Goal: Task Accomplishment & Management: Complete application form

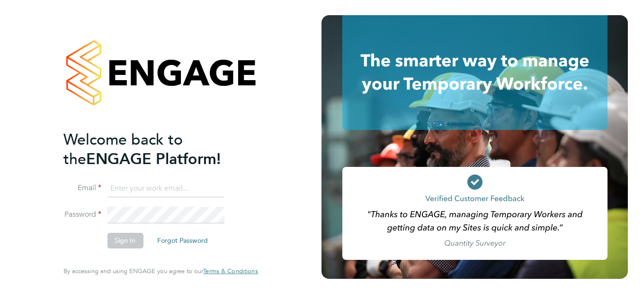
click at [130, 184] on input at bounding box center [165, 188] width 117 height 17
type input "daniel.proudfoot@search.co.uk"
click at [124, 241] on button "Sign In" at bounding box center [125, 240] width 36 height 15
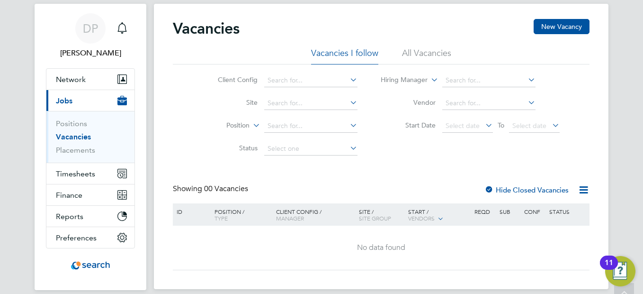
scroll to position [21, 0]
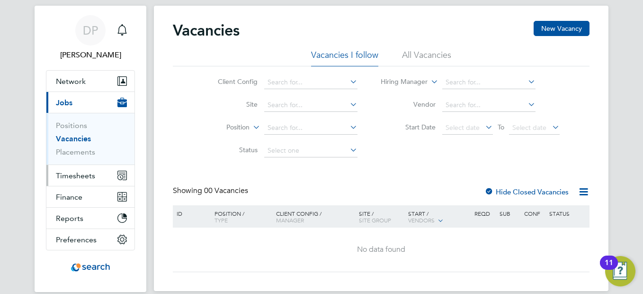
click at [103, 179] on button "Timesheets" at bounding box center [90, 175] width 88 height 21
click at [101, 175] on button "Timesheets" at bounding box center [90, 175] width 88 height 21
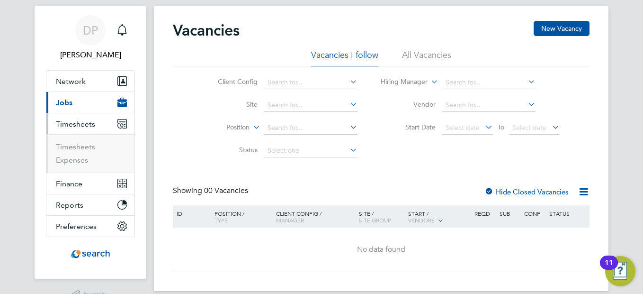
click at [118, 121] on icon "Main navigation" at bounding box center [122, 123] width 9 height 9
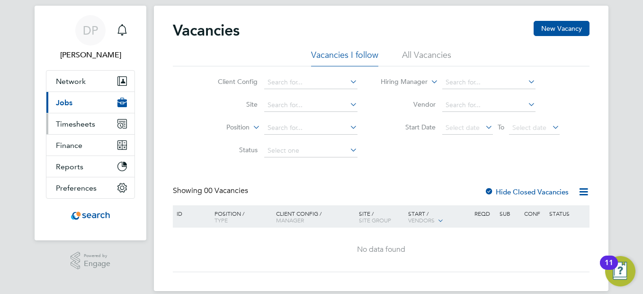
click at [118, 121] on icon "Main navigation" at bounding box center [122, 123] width 9 height 9
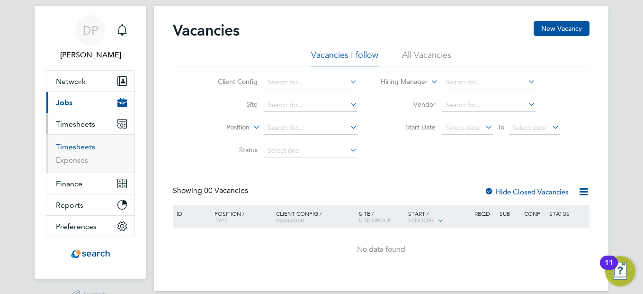
click at [80, 148] on link "Timesheets" at bounding box center [75, 146] width 39 height 9
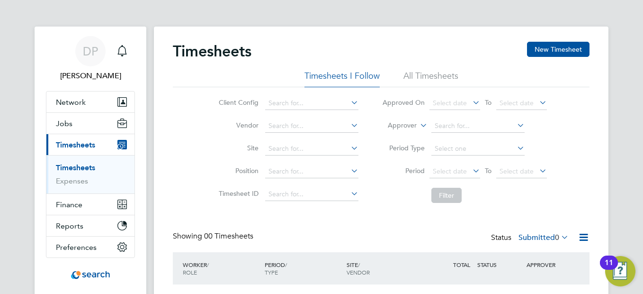
click at [438, 72] on li "All Timesheets" at bounding box center [431, 78] width 55 height 17
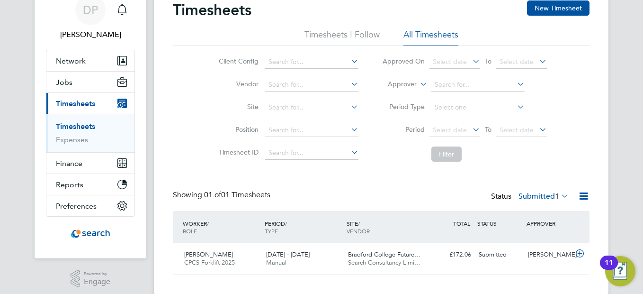
scroll to position [44, 0]
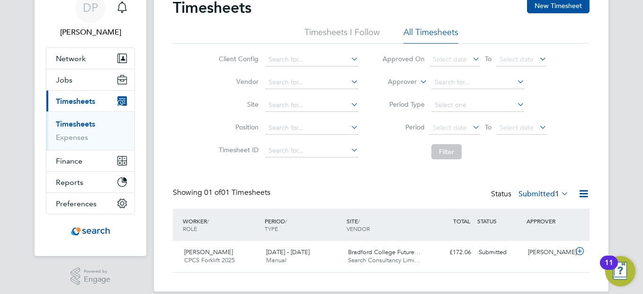
click at [119, 104] on icon "Main navigation" at bounding box center [120, 102] width 5 height 5
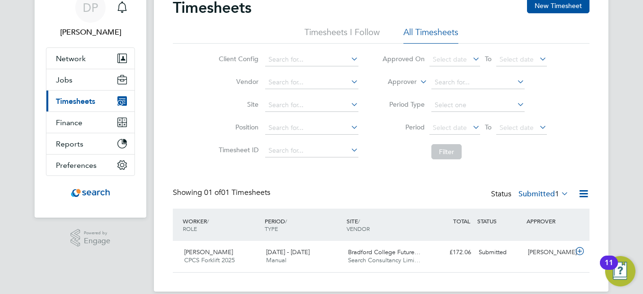
click at [119, 104] on icon "Main navigation" at bounding box center [120, 102] width 5 height 5
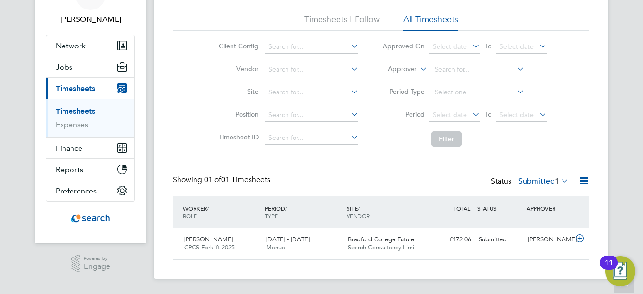
scroll to position [0, 0]
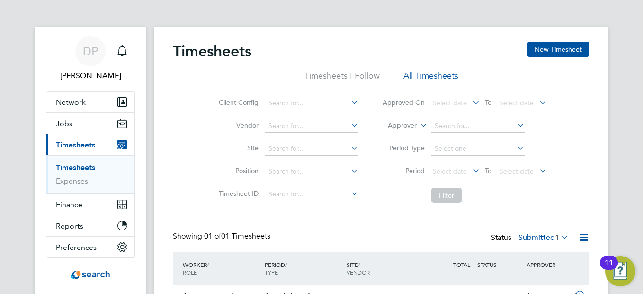
click at [163, 150] on div "Timesheets New Timesheet Timesheets I Follow All Timesheets Client Config Vendo…" at bounding box center [381, 181] width 455 height 308
click at [120, 143] on icon "Main navigation" at bounding box center [121, 144] width 9 height 9
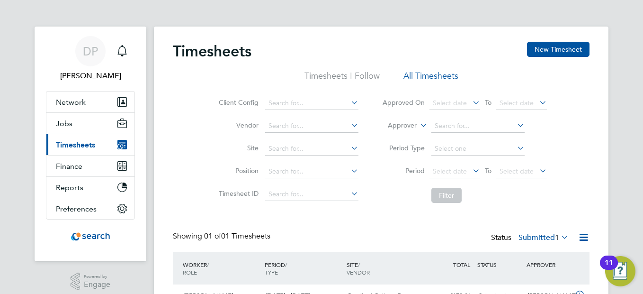
click at [120, 143] on icon "Main navigation" at bounding box center [121, 144] width 9 height 9
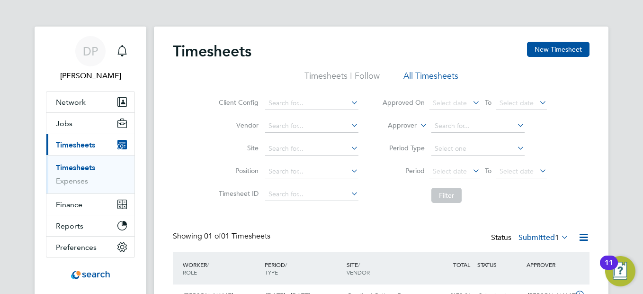
click at [76, 169] on link "Timesheets" at bounding box center [75, 167] width 39 height 9
click at [318, 108] on input at bounding box center [311, 103] width 93 height 13
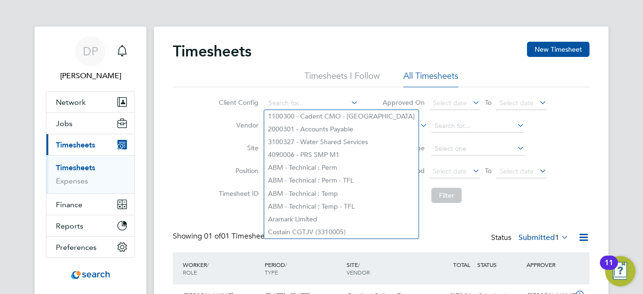
click at [192, 136] on div "Client Config Vendor Site Position Timesheet ID Approved On Select date To Sele…" at bounding box center [381, 147] width 417 height 120
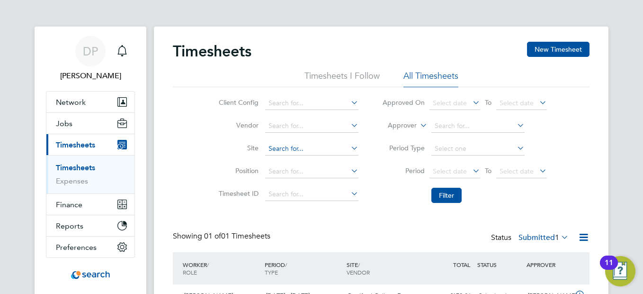
click at [307, 145] on input at bounding box center [311, 148] width 93 height 13
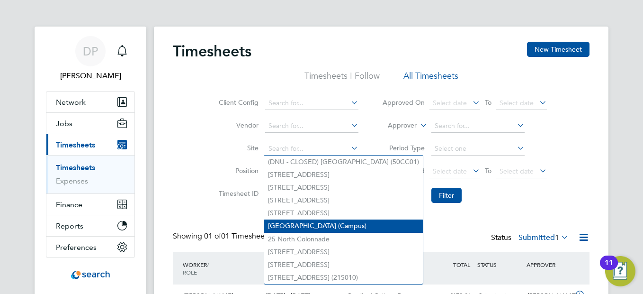
scroll to position [56, 0]
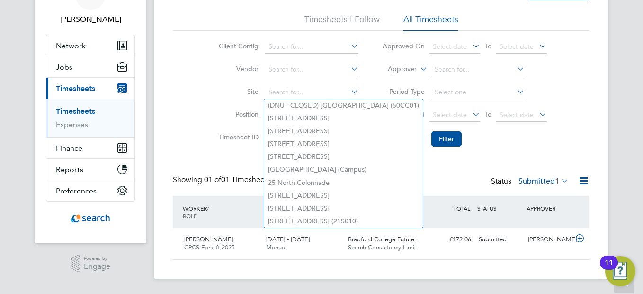
click at [201, 99] on div "Client Config Vendor Site Position Timesheet ID Approved On Select date To Sele…" at bounding box center [381, 91] width 417 height 120
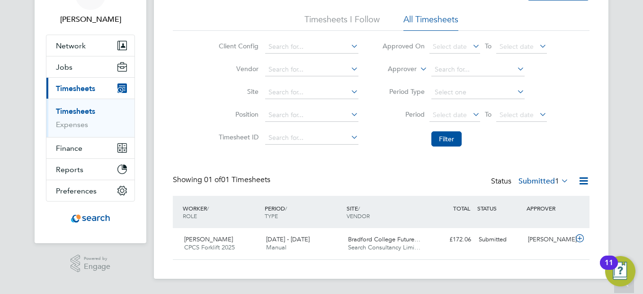
scroll to position [0, 0]
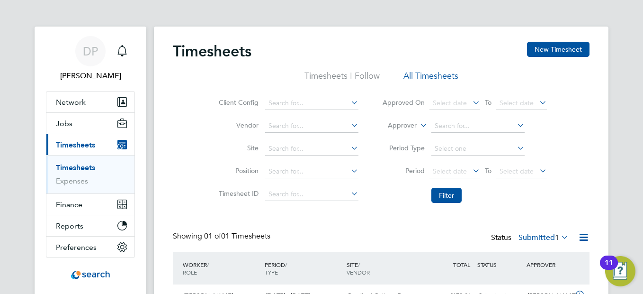
click at [74, 146] on span "Timesheets" at bounding box center [75, 144] width 39 height 9
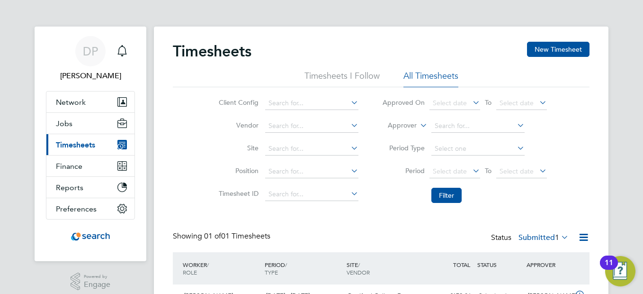
click at [123, 143] on icon "Main navigation" at bounding box center [121, 144] width 9 height 9
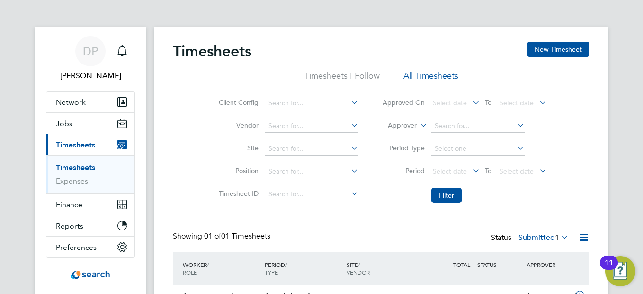
click at [84, 170] on link "Timesheets" at bounding box center [75, 167] width 39 height 9
click at [556, 53] on button "New Timesheet" at bounding box center [558, 49] width 63 height 15
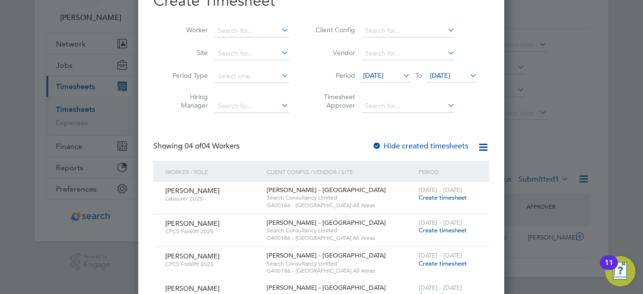
scroll to position [59, 0]
click at [413, 74] on span "To" at bounding box center [419, 75] width 12 height 12
click at [401, 75] on icon at bounding box center [401, 74] width 0 height 13
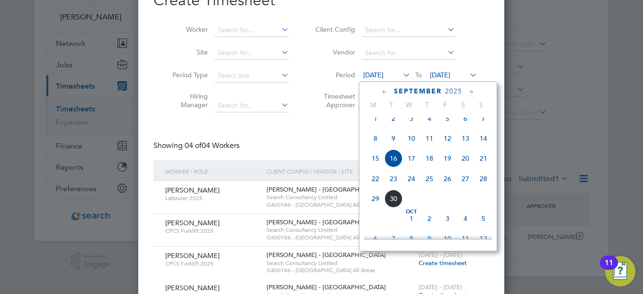
scroll to position [328, 0]
click at [328, 134] on div "Create Timesheet Worker Site Period Type Hiring Manager Client Config Vendor Pe…" at bounding box center [321, 172] width 336 height 362
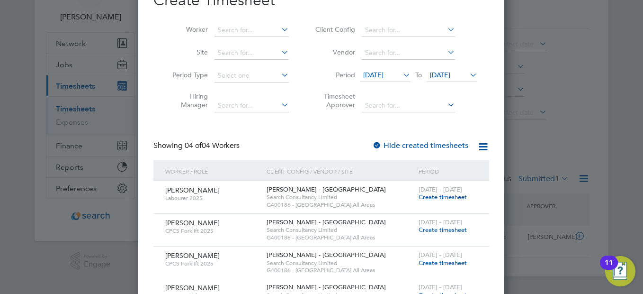
click at [444, 195] on span "Create timesheet" at bounding box center [443, 197] width 48 height 8
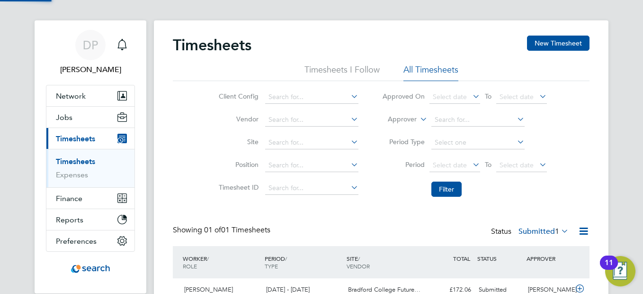
scroll to position [0, 0]
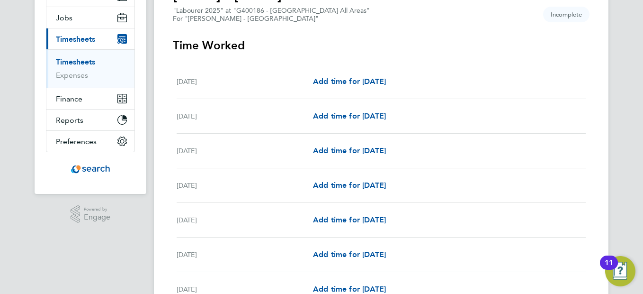
scroll to position [106, 0]
click at [368, 152] on span "Add time for [DATE]" at bounding box center [349, 149] width 73 height 9
select select "30"
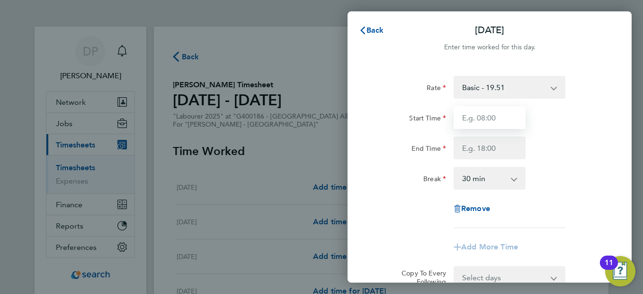
click at [507, 119] on input "Start Time" at bounding box center [490, 117] width 72 height 23
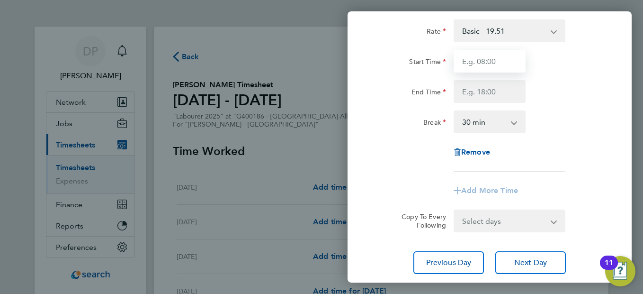
scroll to position [18, 0]
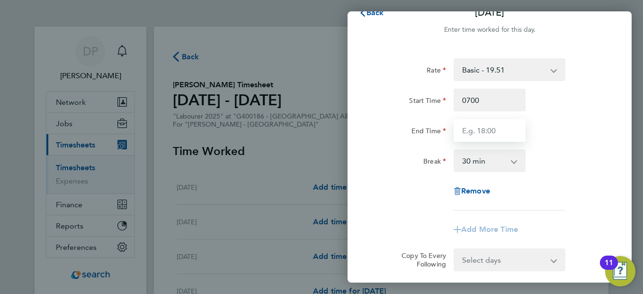
type input "07:00"
click at [500, 126] on input "End Time" at bounding box center [490, 130] width 72 height 23
type input "16:30"
click at [587, 164] on div "Break 0 min 15 min 30 min 45 min 60 min 75 min 90 min" at bounding box center [489, 160] width 239 height 23
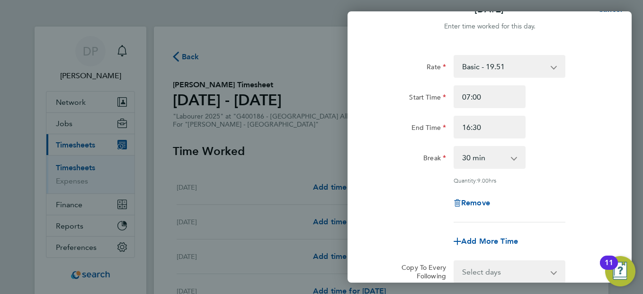
scroll to position [84, 0]
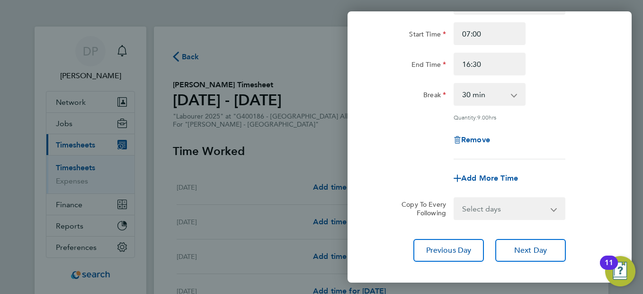
click at [505, 209] on select "Select days Day [DATE] [DATE] [DATE] [DATE]" at bounding box center [504, 208] width 99 height 21
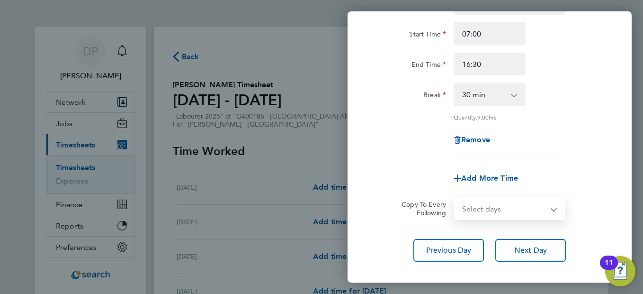
click at [505, 209] on select "Select days Day [DATE] [DATE] [DATE] [DATE]" at bounding box center [504, 208] width 99 height 21
drag, startPoint x: 599, startPoint y: 99, endPoint x: 593, endPoint y: 99, distance: 5.7
click at [599, 99] on div "Break 0 min 15 min 30 min 45 min 60 min 75 min 90 min" at bounding box center [489, 94] width 239 height 23
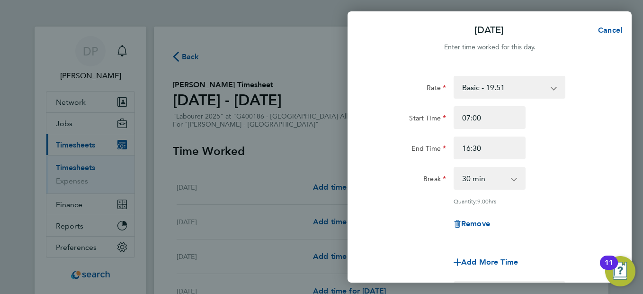
scroll to position [108, 0]
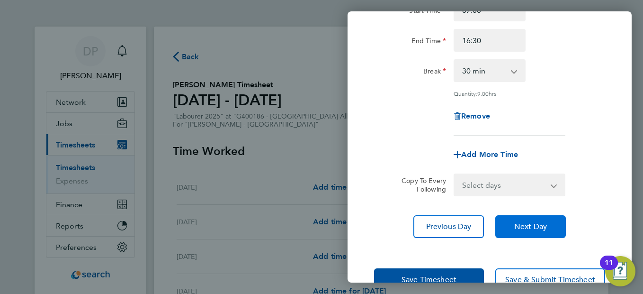
click at [530, 224] on span "Next Day" at bounding box center [530, 226] width 33 height 9
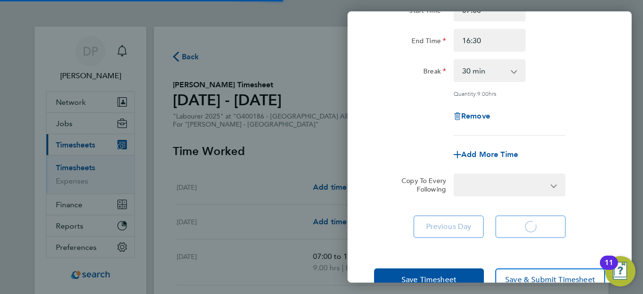
select select "30"
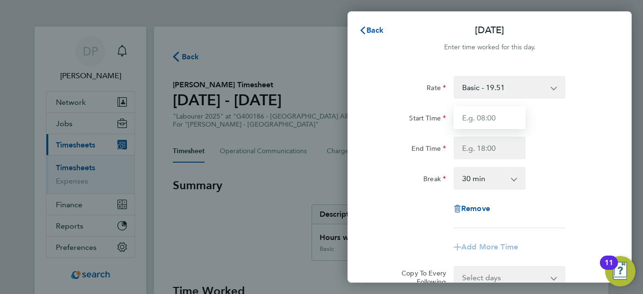
click at [495, 113] on input "Start Time" at bounding box center [490, 117] width 72 height 23
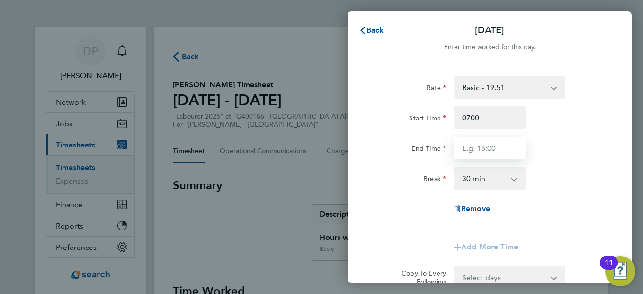
type input "07:00"
click at [485, 152] on input "End Time" at bounding box center [490, 147] width 72 height 23
type input "16:30"
click at [592, 168] on div "Break 0 min 15 min 30 min 45 min 60 min 75 min 90 min" at bounding box center [489, 178] width 239 height 23
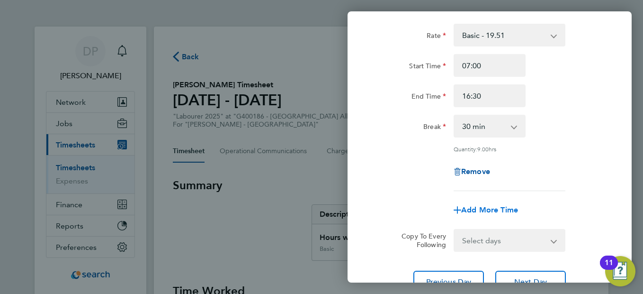
scroll to position [101, 0]
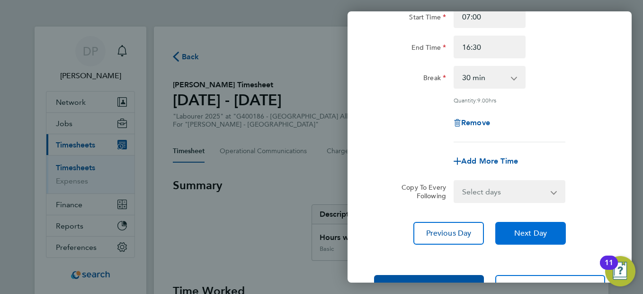
click at [524, 226] on button "Next Day" at bounding box center [530, 233] width 71 height 23
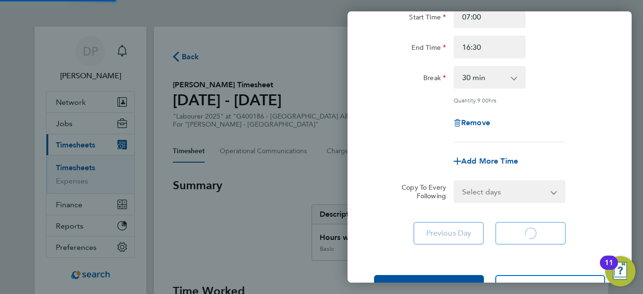
select select "30"
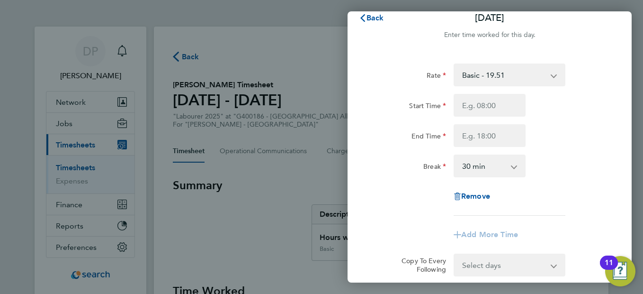
scroll to position [11, 0]
click at [497, 111] on input "Start Time" at bounding box center [490, 106] width 72 height 23
type input "07:00"
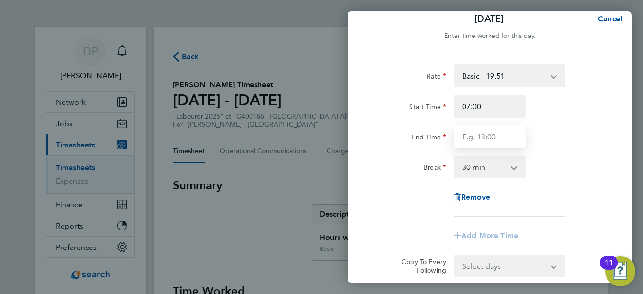
click at [485, 133] on input "End Time" at bounding box center [490, 136] width 72 height 23
type input "16:30"
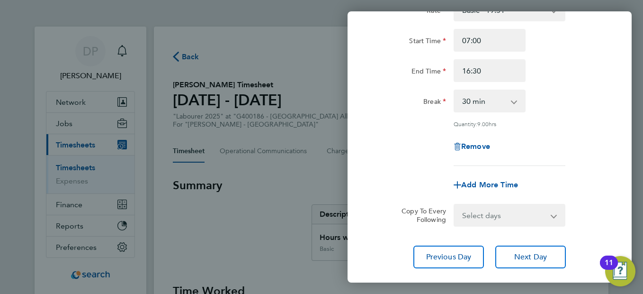
scroll to position [78, 0]
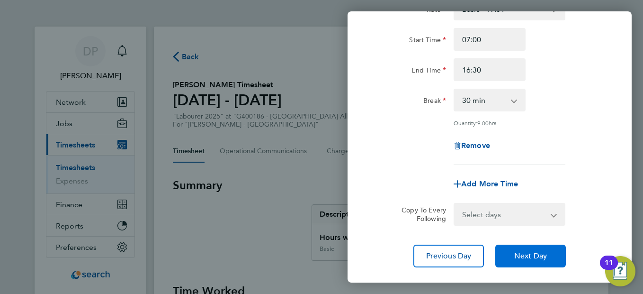
click at [535, 251] on span "Next Day" at bounding box center [530, 255] width 33 height 9
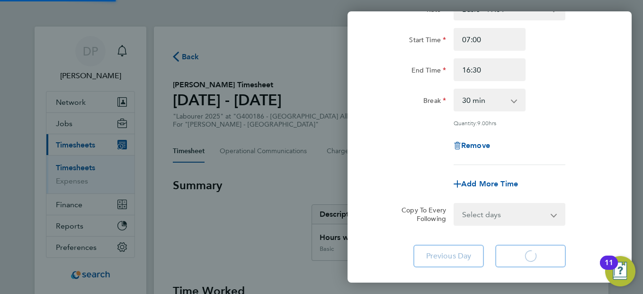
select select "30"
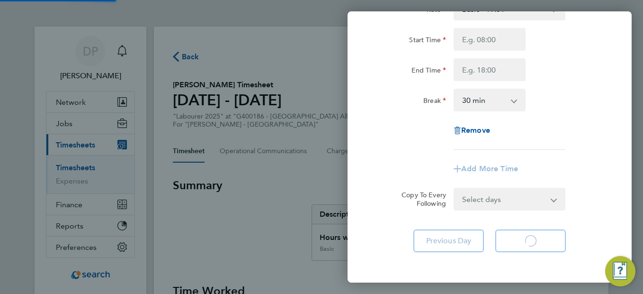
select select "30"
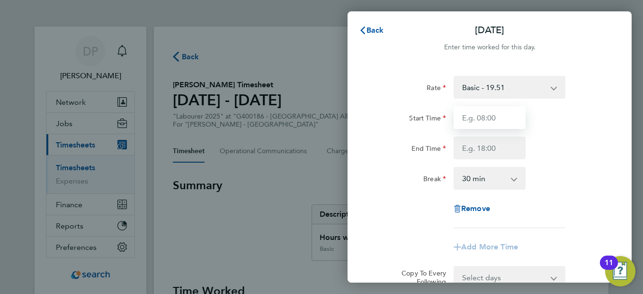
click at [492, 120] on input "Start Time" at bounding box center [490, 117] width 72 height 23
type input "07:00"
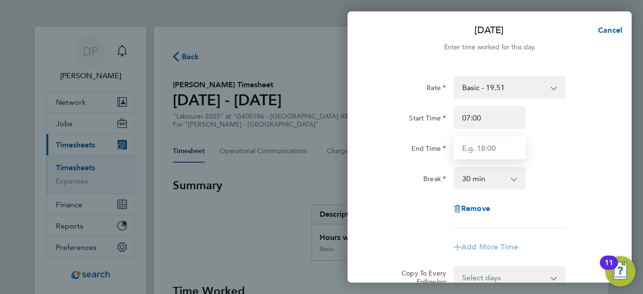
click at [484, 150] on input "End Time" at bounding box center [490, 147] width 72 height 23
type input "16:30"
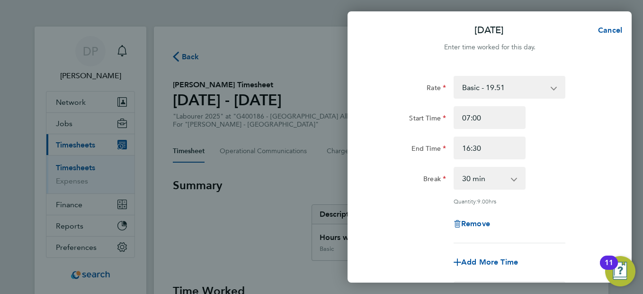
click at [556, 156] on div "End Time 16:30" at bounding box center [489, 147] width 239 height 23
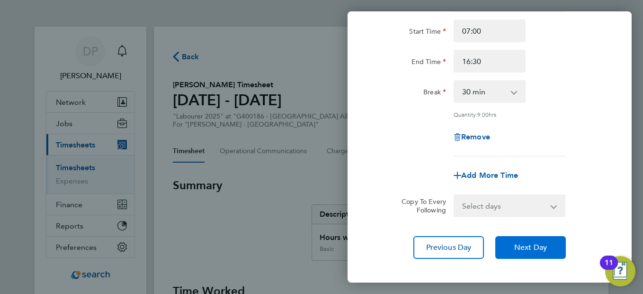
click at [518, 242] on span "Next Day" at bounding box center [530, 246] width 33 height 9
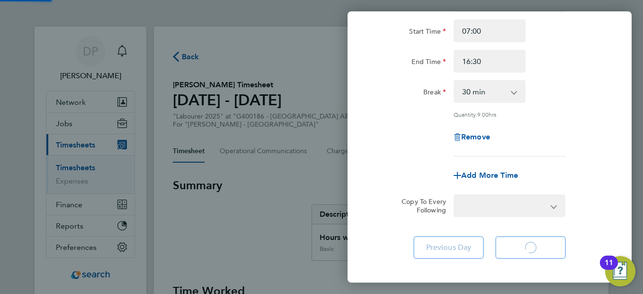
select select "30"
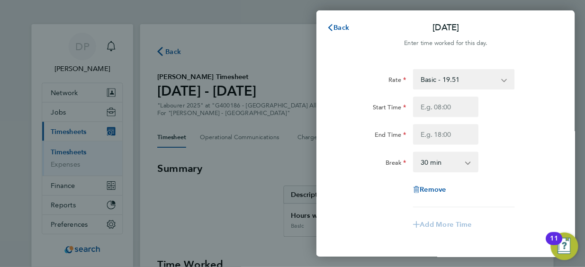
scroll to position [97, 0]
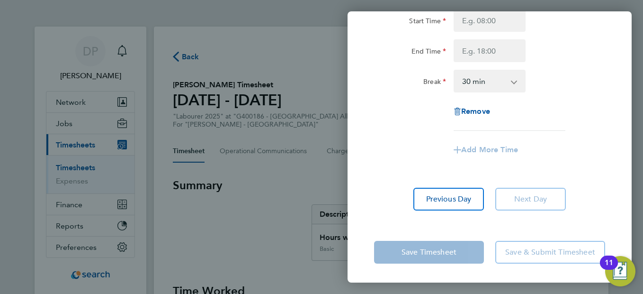
click at [430, 256] on app-form-button "Save Timesheet" at bounding box center [432, 252] width 116 height 23
click at [446, 193] on button "Previous Day" at bounding box center [448, 199] width 71 height 23
select select "30"
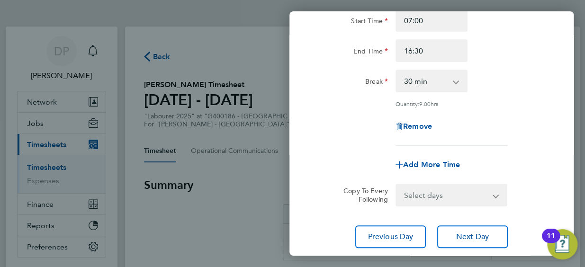
scroll to position [161, 0]
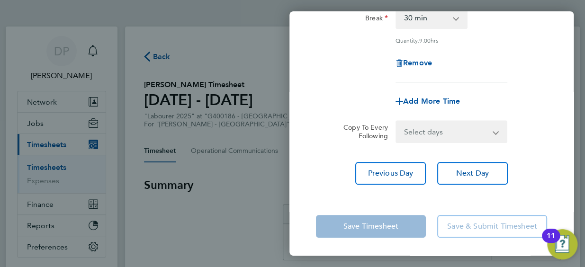
click at [386, 229] on app-form-button "Save Timesheet" at bounding box center [374, 226] width 116 height 23
click at [454, 226] on app-form-button "Save & Submit Timesheet" at bounding box center [489, 226] width 116 height 23
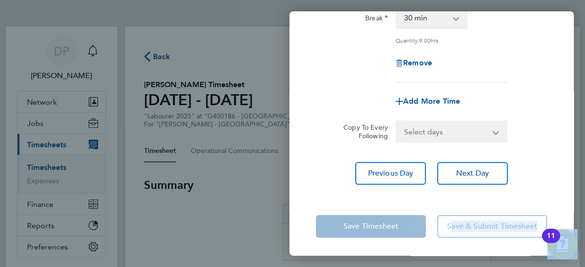
drag, startPoint x: 454, startPoint y: 226, endPoint x: 449, endPoint y: 227, distance: 4.8
click at [449, 227] on app-form-button "Save & Submit Timesheet" at bounding box center [489, 226] width 116 height 23
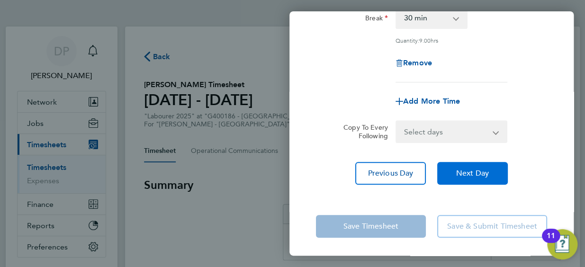
scroll to position [0, 0]
click at [479, 172] on span "Next Day" at bounding box center [472, 173] width 33 height 9
select select "30"
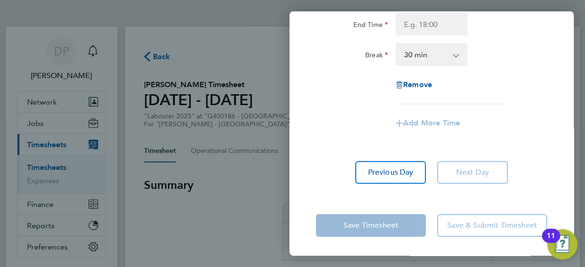
scroll to position [123, 0]
click at [479, 172] on app-form-button "Next Day" at bounding box center [469, 173] width 76 height 23
click at [389, 221] on app-form-button "Save Timesheet" at bounding box center [374, 226] width 116 height 23
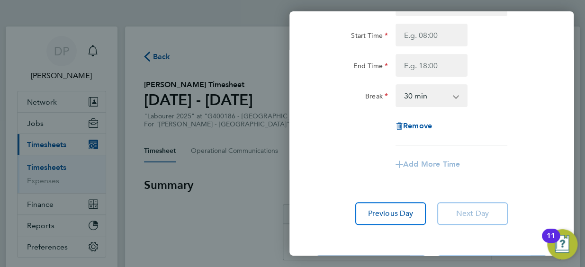
scroll to position [84, 0]
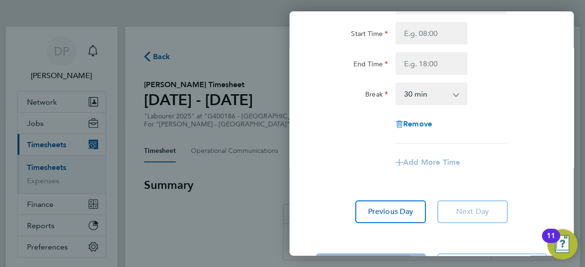
click at [410, 125] on span "Remove" at bounding box center [417, 123] width 29 height 9
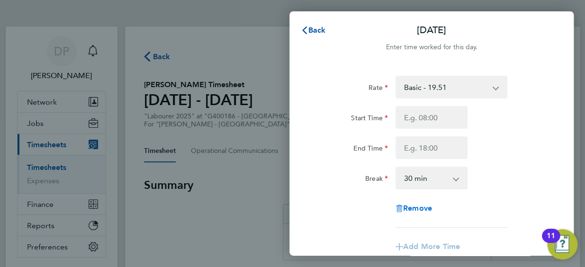
select select "null"
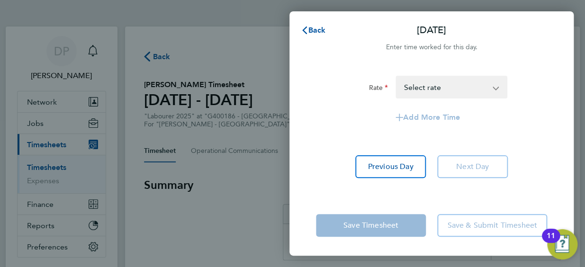
click at [387, 227] on app-form-button "Save Timesheet" at bounding box center [374, 225] width 116 height 23
click at [320, 31] on span "Back" at bounding box center [317, 30] width 18 height 9
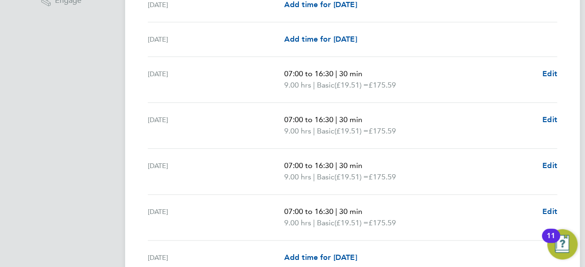
scroll to position [413, 0]
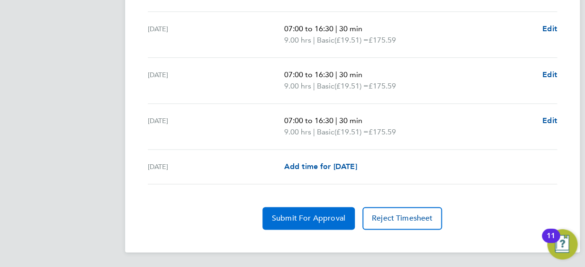
click at [281, 218] on span "Submit For Approval" at bounding box center [308, 218] width 73 height 9
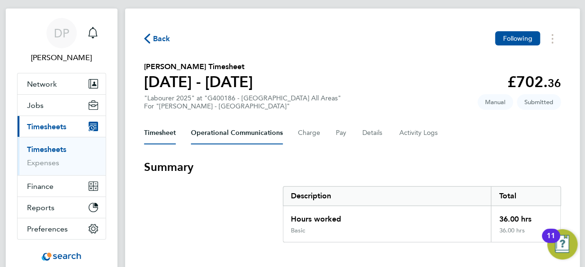
scroll to position [0, 0]
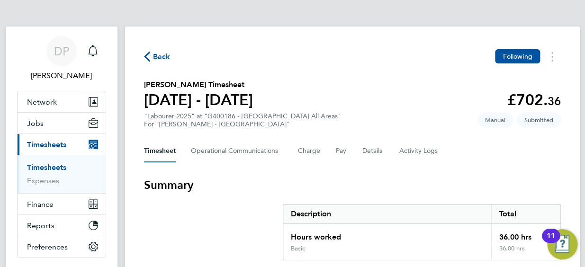
click at [164, 60] on span "Back" at bounding box center [162, 56] width 18 height 11
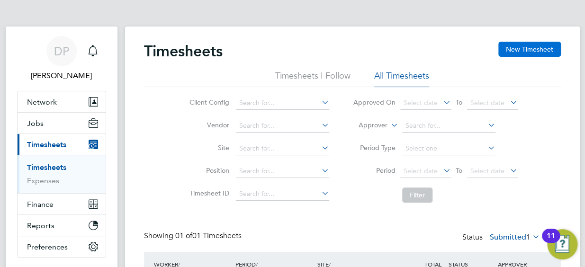
click at [538, 50] on button "New Timesheet" at bounding box center [529, 49] width 63 height 15
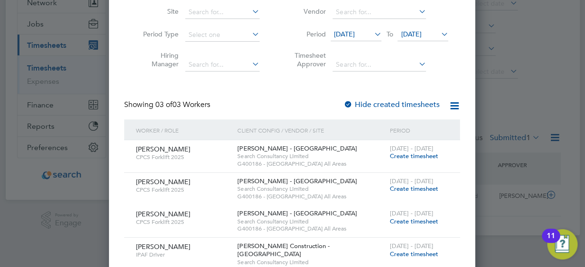
scroll to position [122, 0]
